Goal: Task Accomplishment & Management: Use online tool/utility

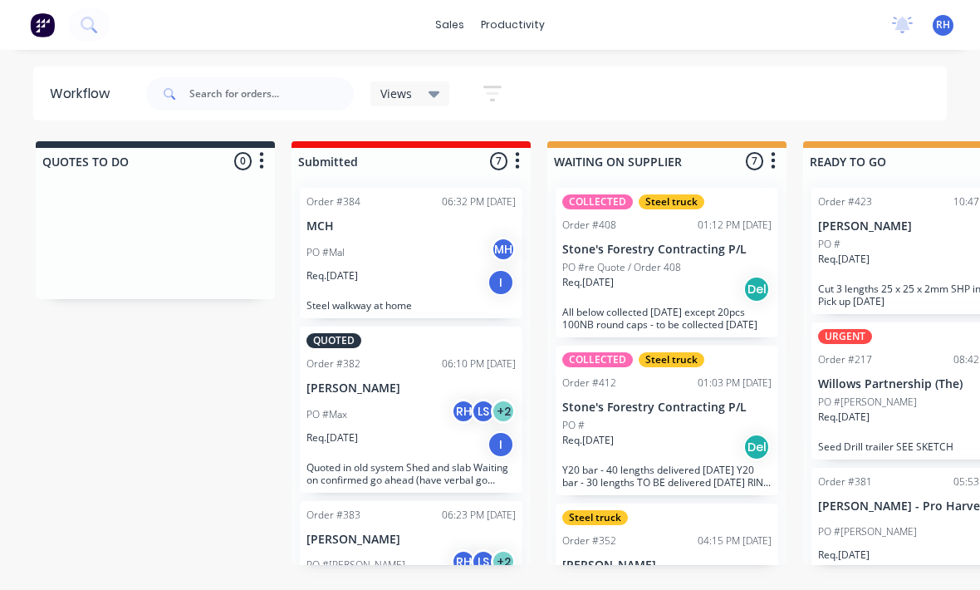
click at [523, 23] on div "productivity" at bounding box center [513, 24] width 81 height 25
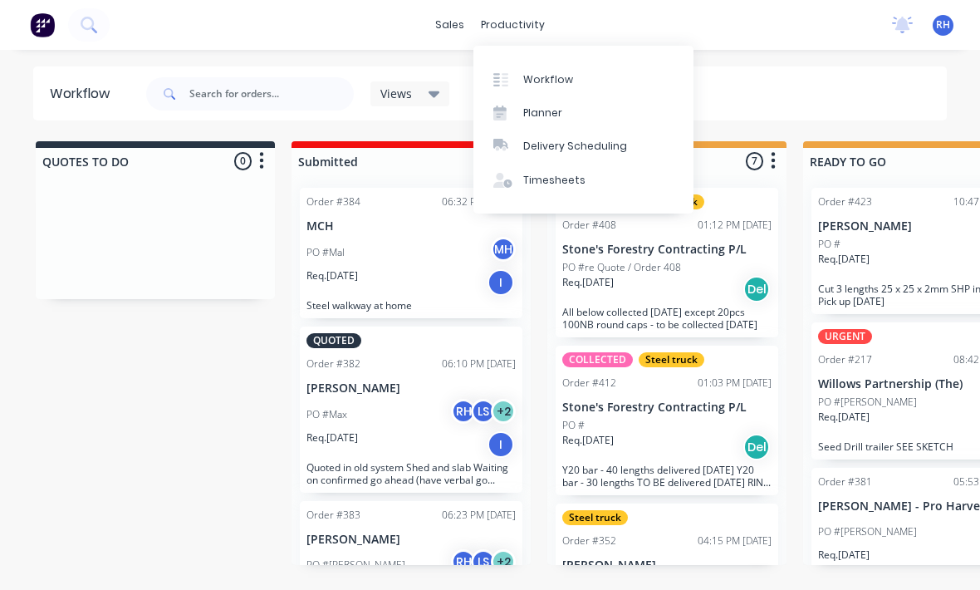
click at [581, 99] on link "Planner" at bounding box center [584, 112] width 220 height 33
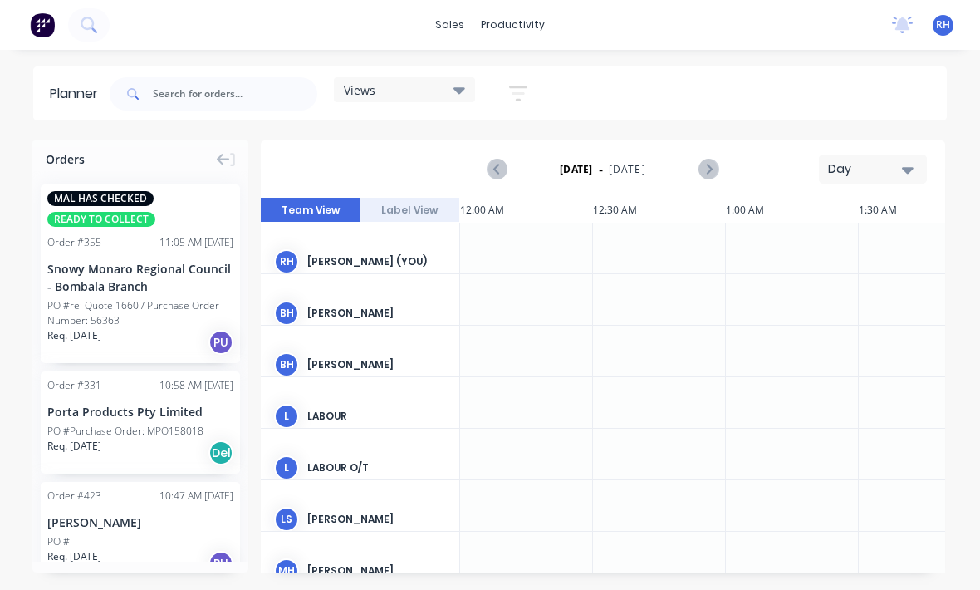
scroll to position [0, 2926]
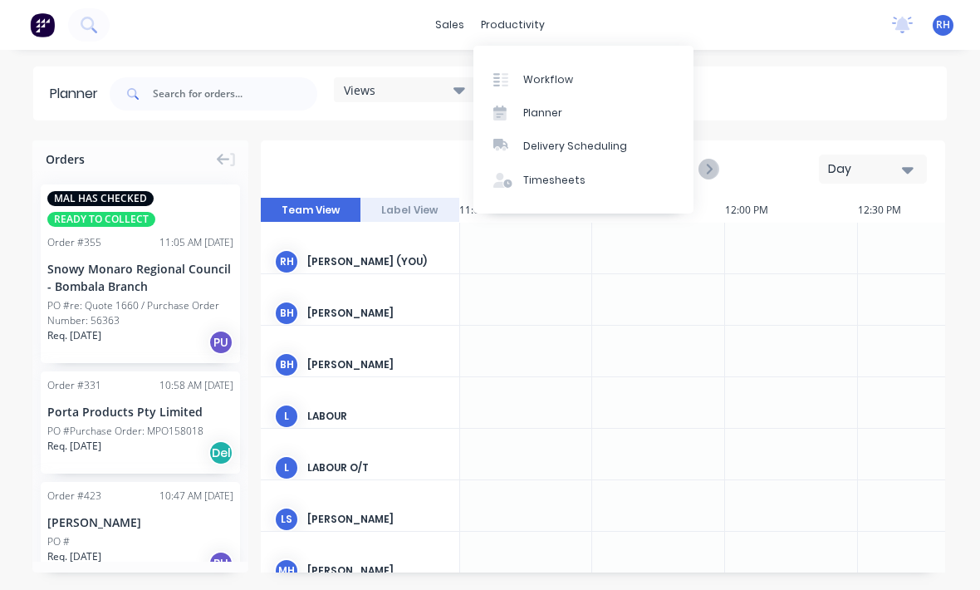
click at [558, 83] on div "Workflow" at bounding box center [548, 79] width 50 height 15
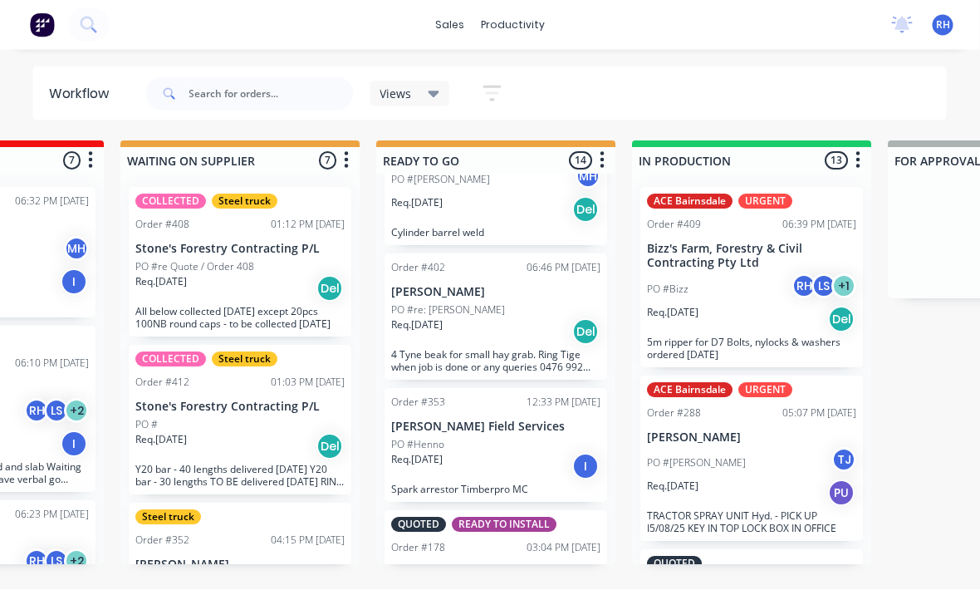
scroll to position [356, 0]
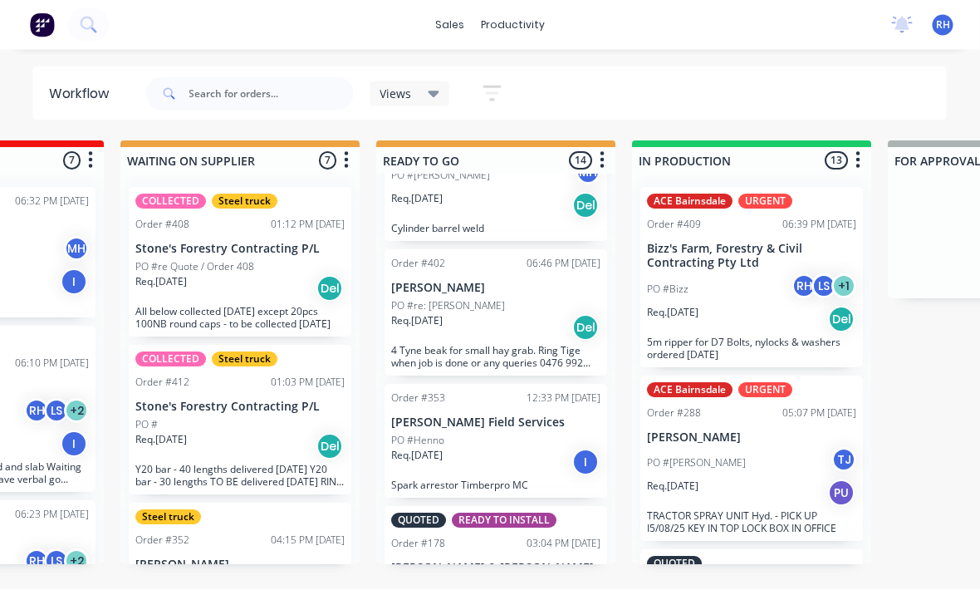
click at [546, 319] on div "Req. [DATE] Del" at bounding box center [496, 328] width 209 height 28
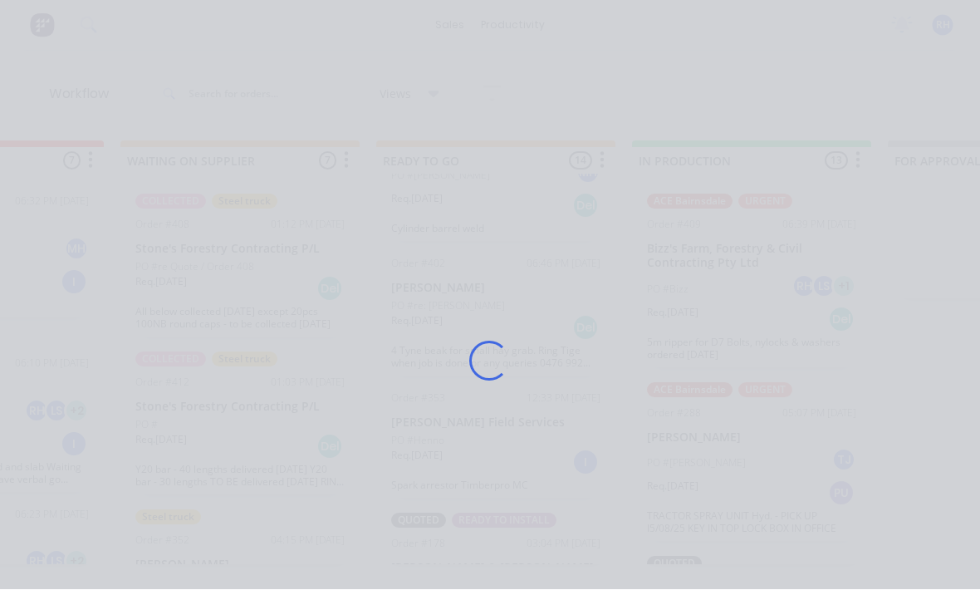
scroll to position [12, 427]
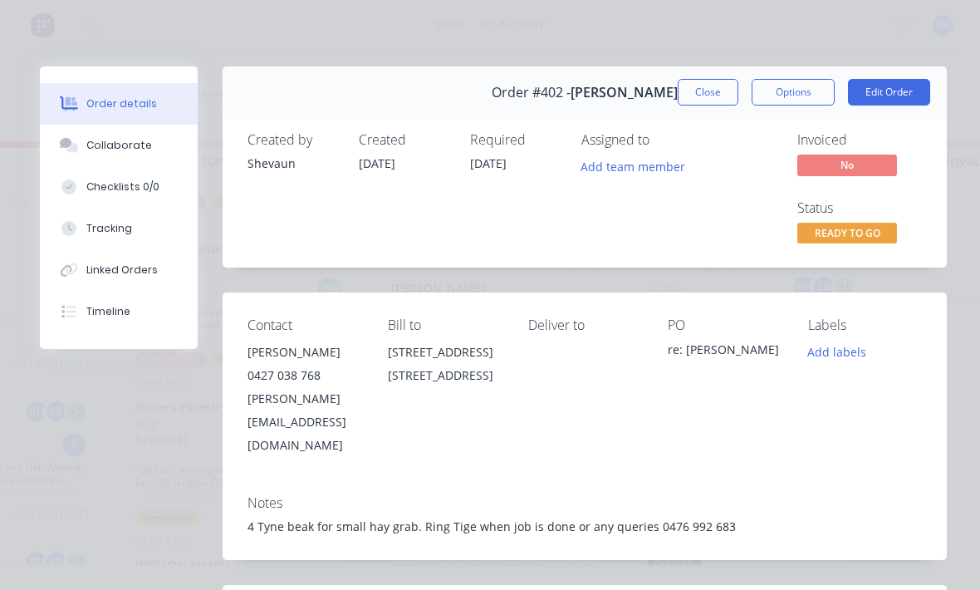
click at [891, 104] on button "Edit Order" at bounding box center [889, 92] width 82 height 27
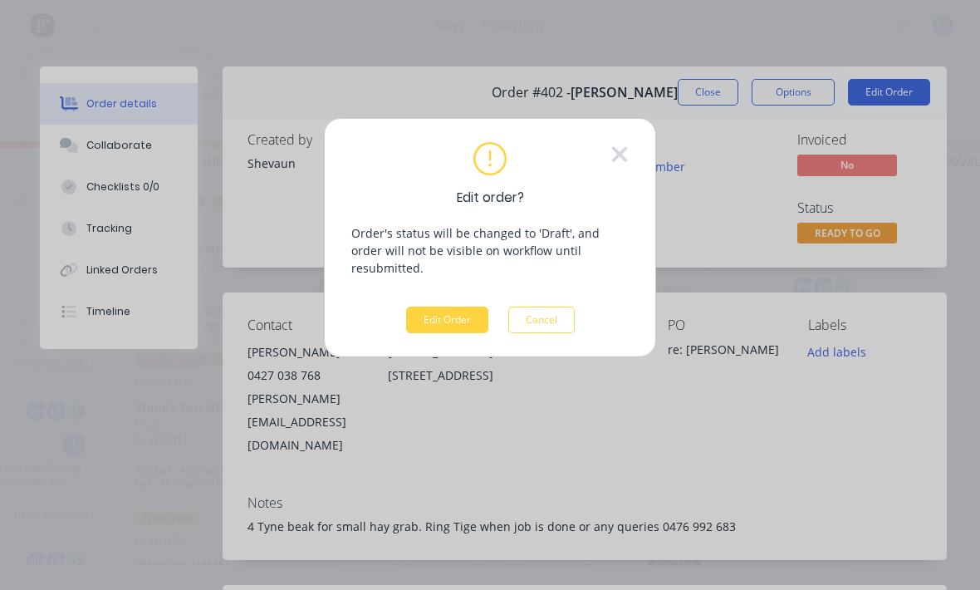
click at [455, 311] on button "Edit Order" at bounding box center [447, 320] width 82 height 27
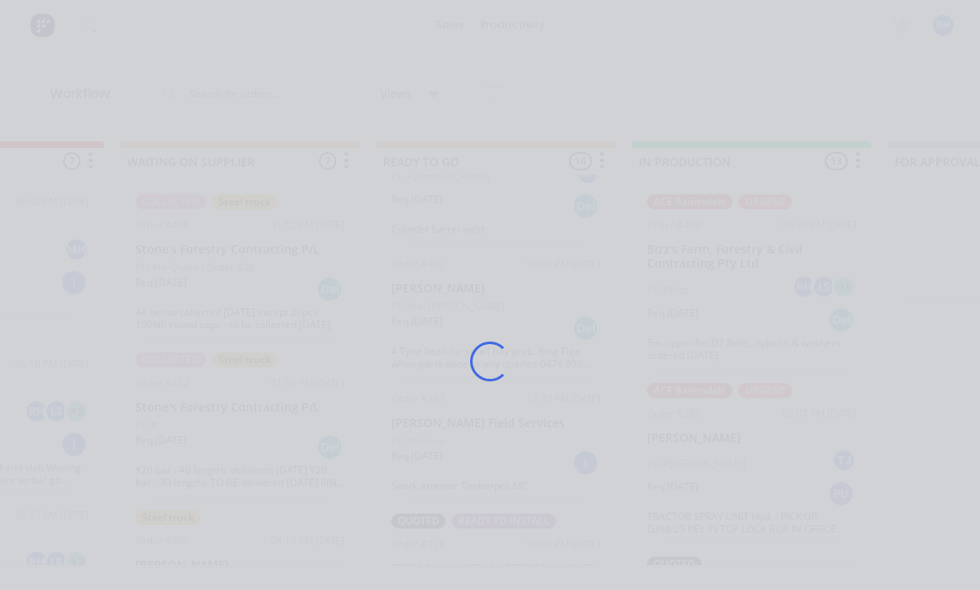
scroll to position [12, 0]
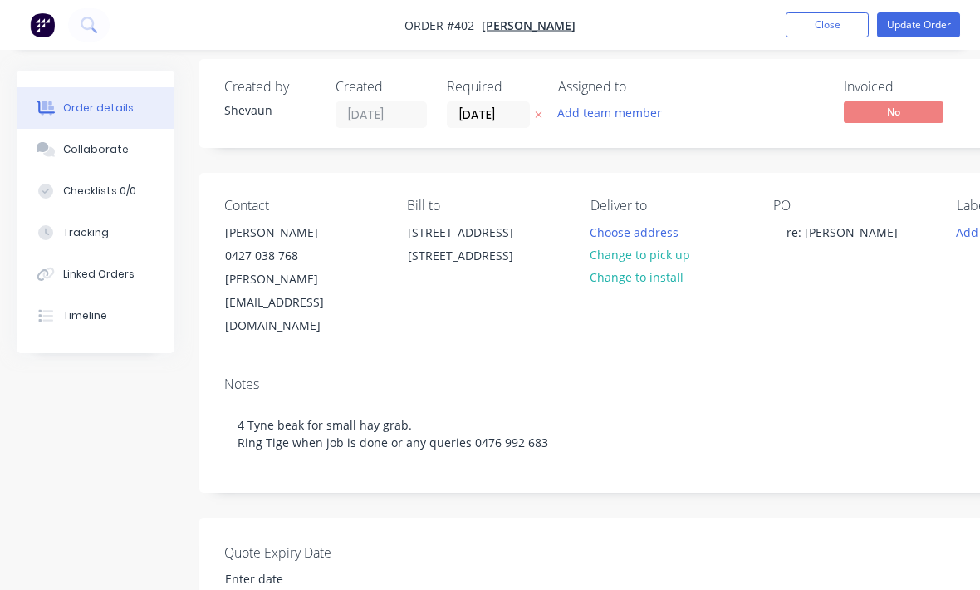
click at [120, 251] on button "Tracking" at bounding box center [96, 233] width 158 height 42
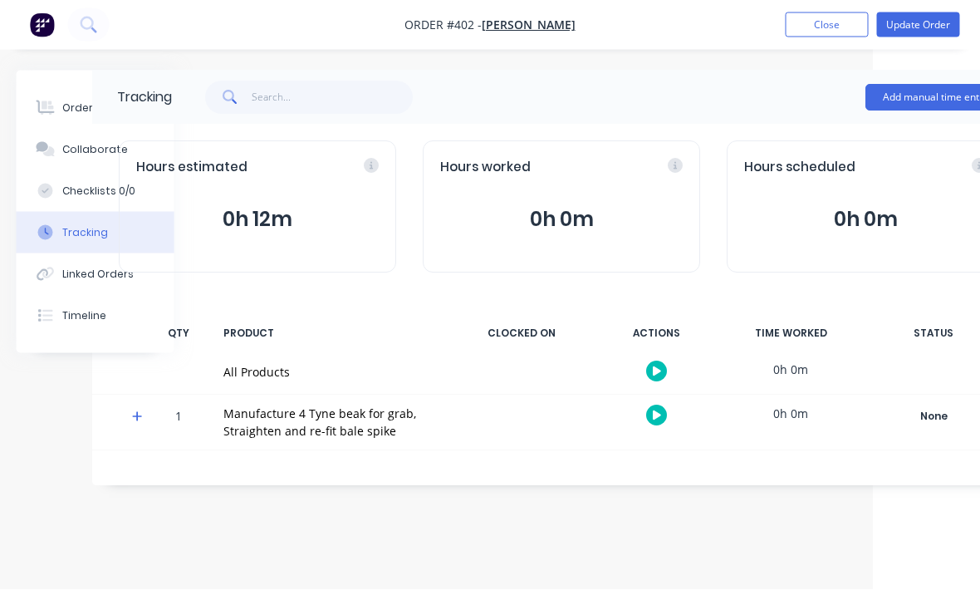
click at [926, 91] on button "Add manual time entry" at bounding box center [937, 98] width 140 height 27
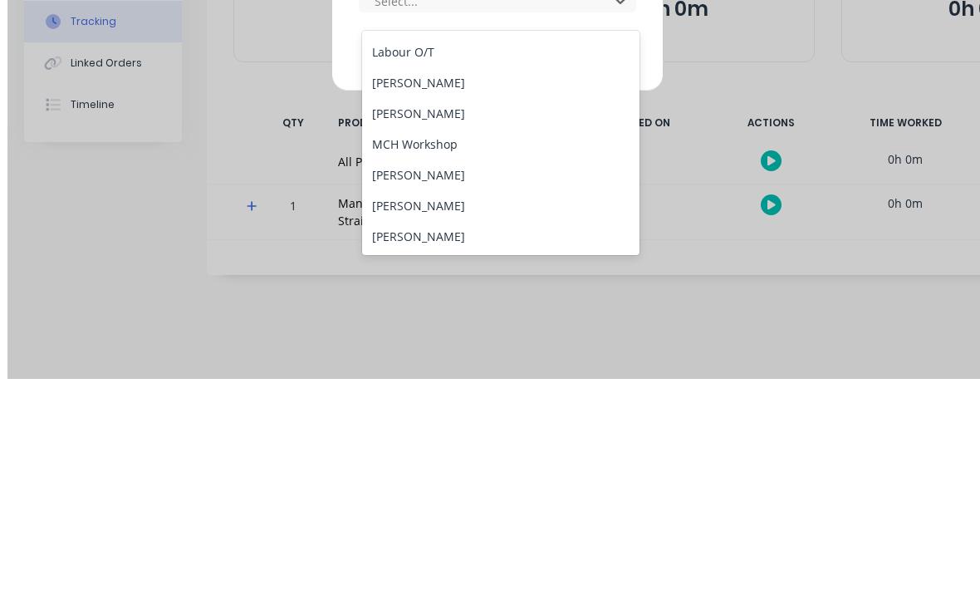
scroll to position [90, 0]
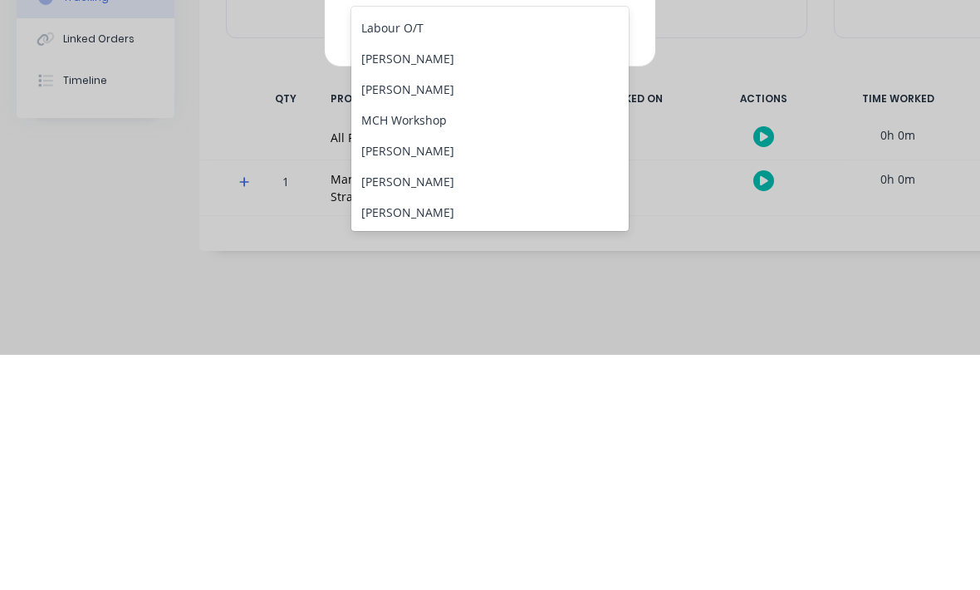
click at [503, 371] on div "[PERSON_NAME]" at bounding box center [490, 386] width 278 height 31
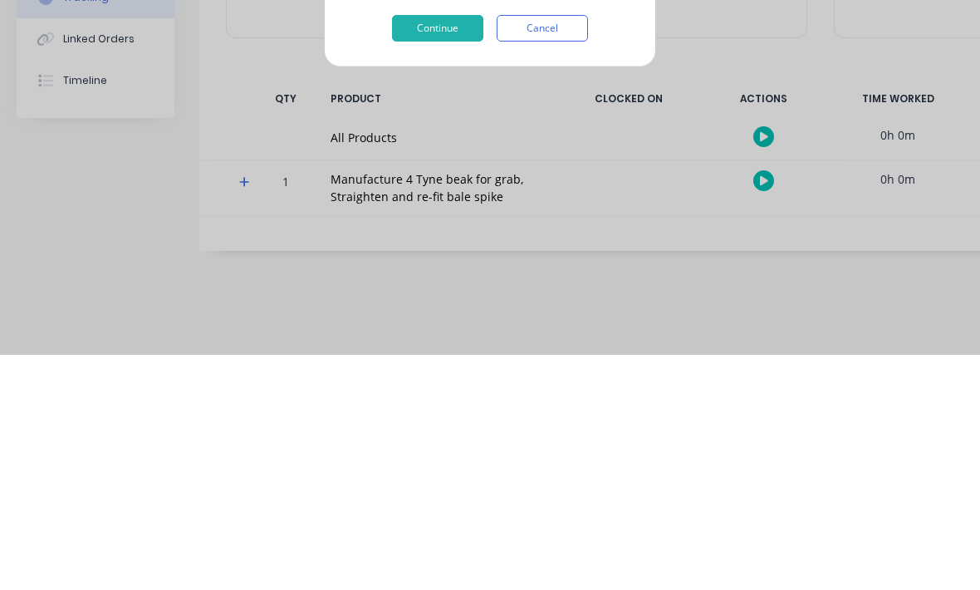
scroll to position [55, 0]
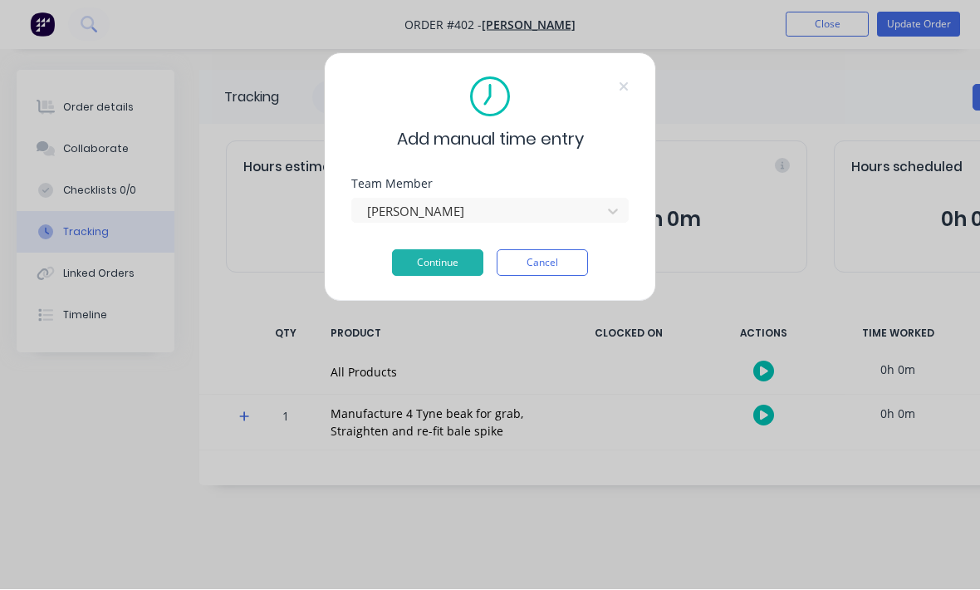
click at [440, 273] on button "Continue" at bounding box center [437, 263] width 91 height 27
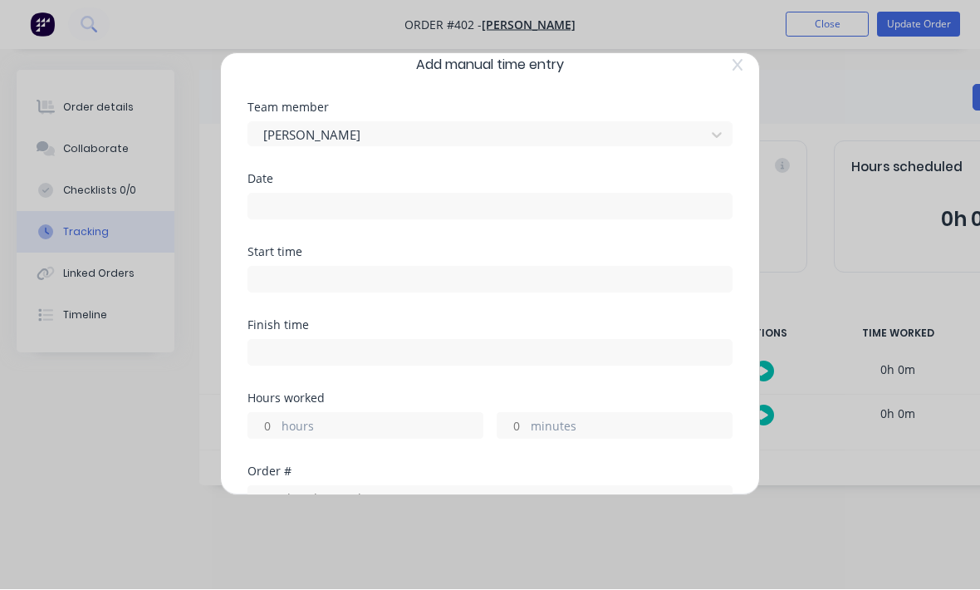
scroll to position [24, 0]
click at [553, 214] on input at bounding box center [490, 204] width 484 height 25
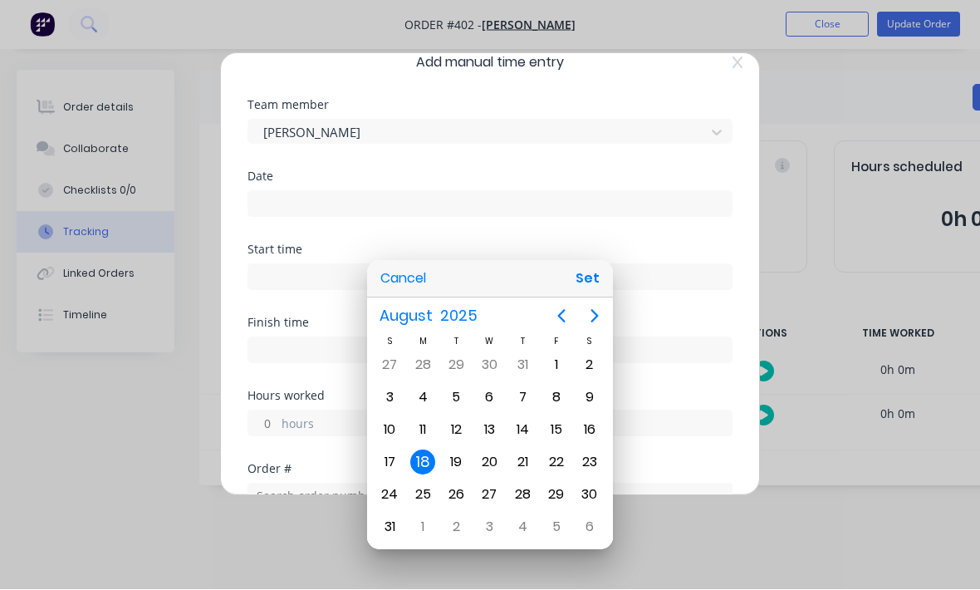
click at [589, 291] on button "Set" at bounding box center [587, 279] width 37 height 30
type input "[DATE]"
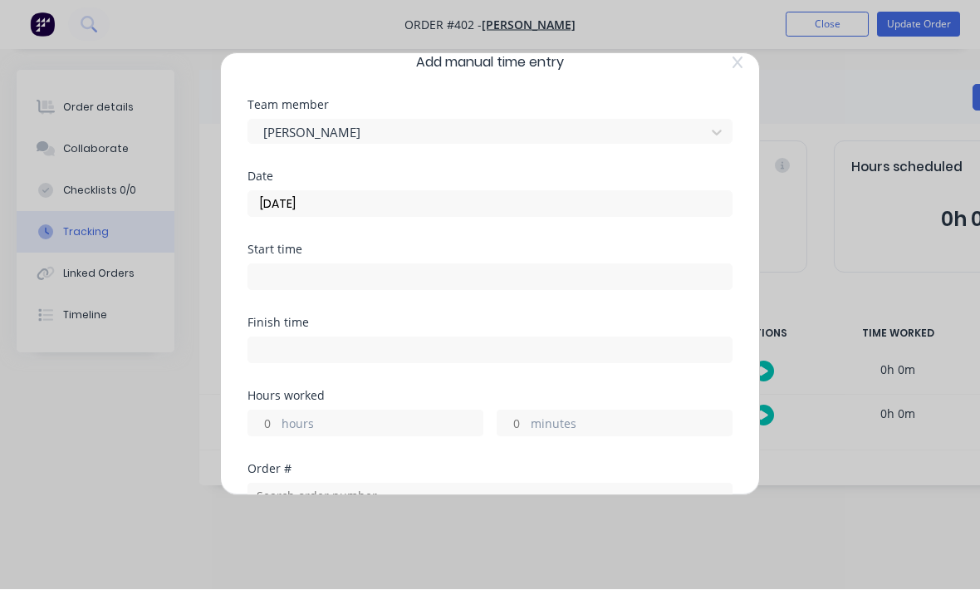
click at [386, 288] on input at bounding box center [490, 277] width 484 height 25
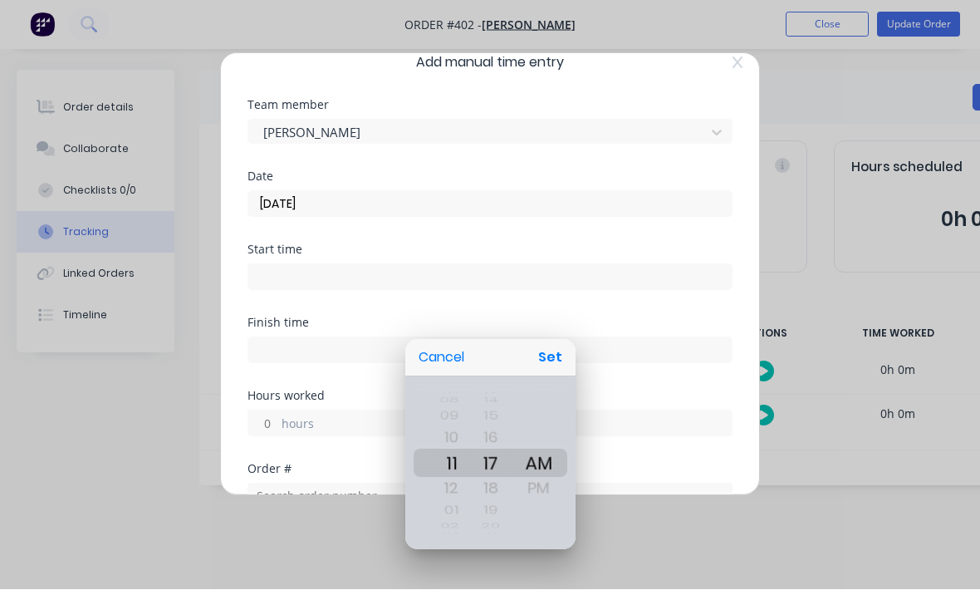
click at [437, 292] on div at bounding box center [490, 295] width 1246 height 856
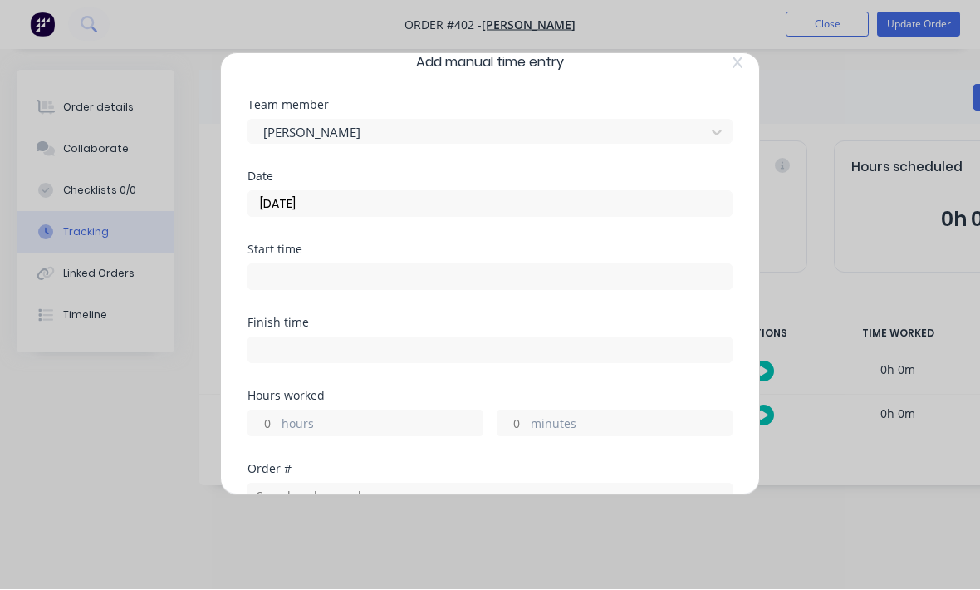
click at [442, 283] on input at bounding box center [490, 277] width 484 height 25
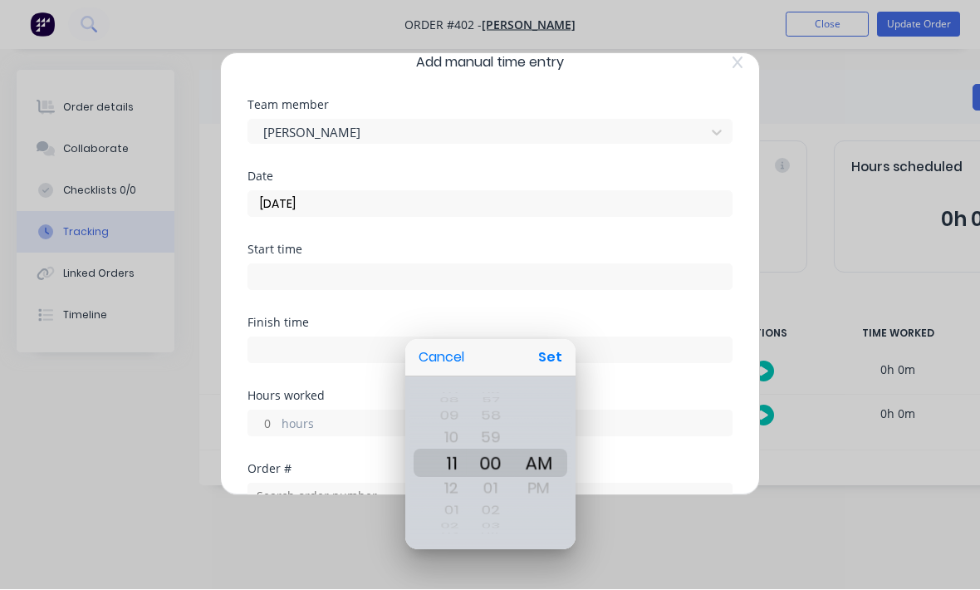
click at [563, 369] on button "Set" at bounding box center [550, 358] width 37 height 30
type input "11:00 AM"
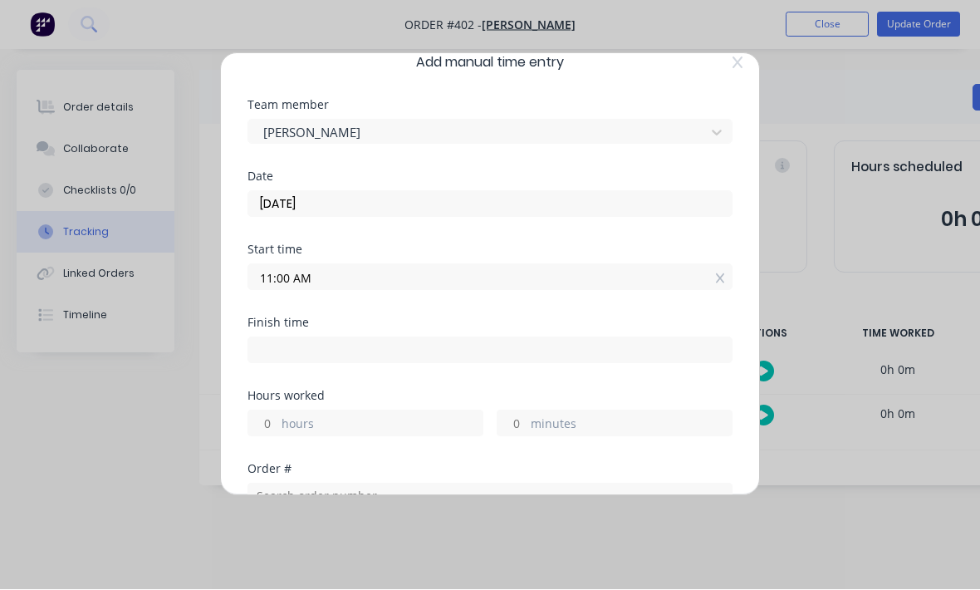
click at [405, 359] on input at bounding box center [490, 350] width 484 height 25
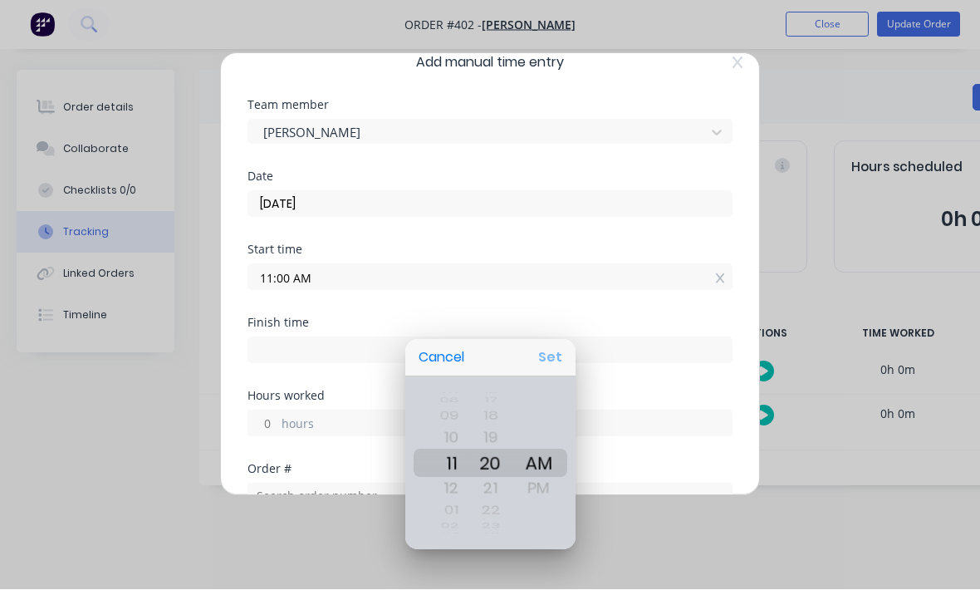
click at [557, 362] on button "Set" at bounding box center [550, 358] width 37 height 30
type input "11:20 AM"
type input "0"
type input "20"
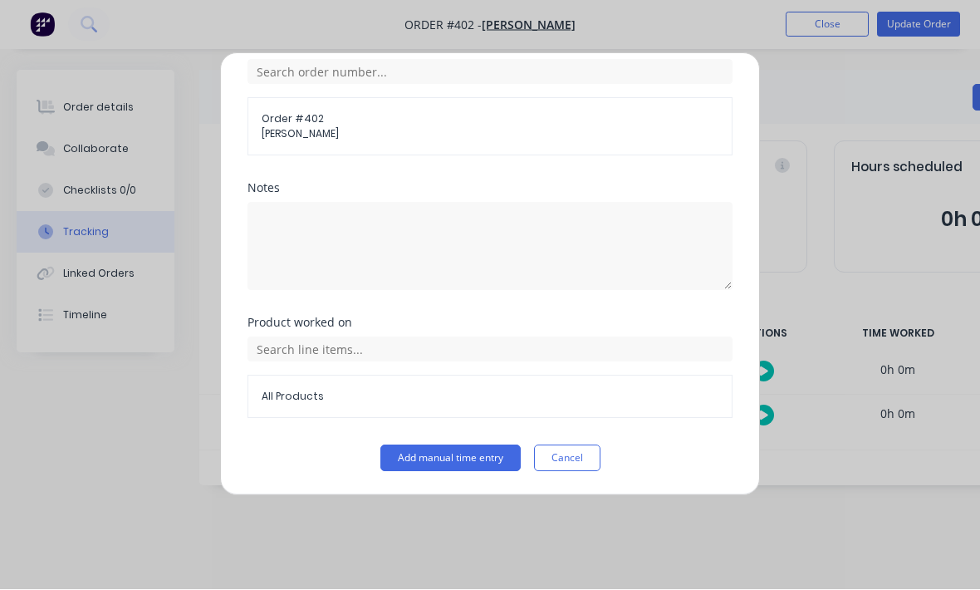
scroll to position [448, 0]
click at [478, 466] on button "Add manual time entry" at bounding box center [451, 458] width 140 height 27
